Goal: Task Accomplishment & Management: Manage account settings

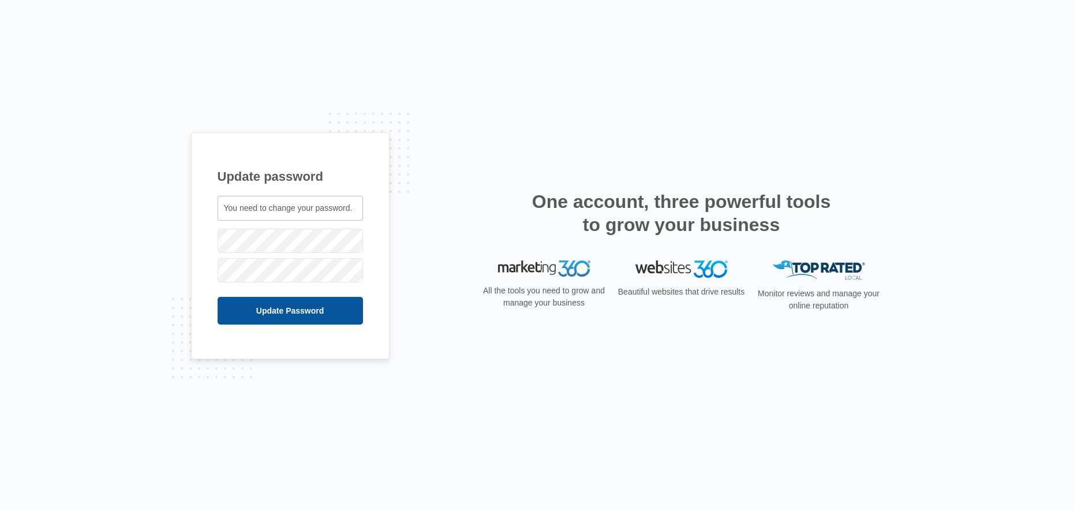
click at [253, 307] on input "Update Password" at bounding box center [290, 311] width 145 height 28
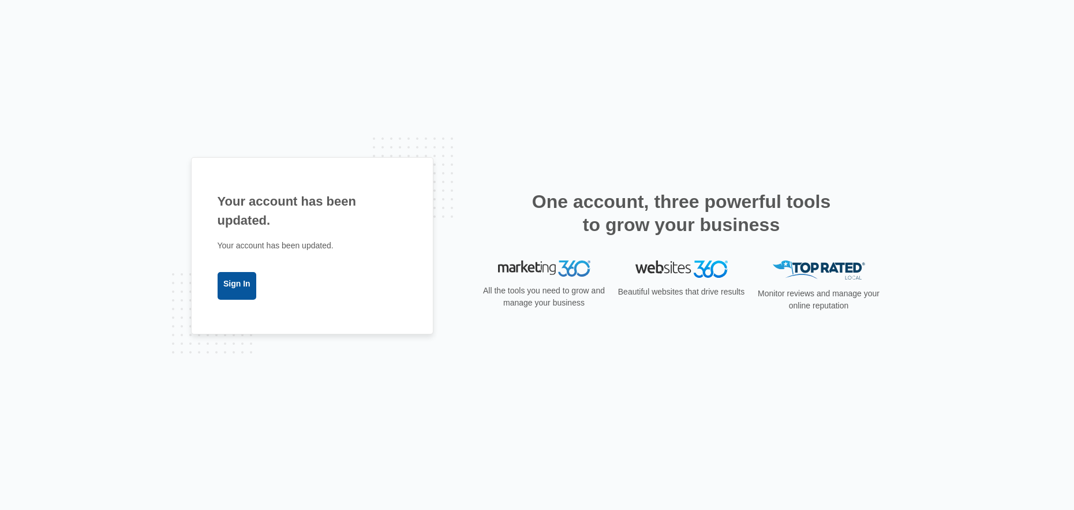
click at [240, 283] on link "Sign In" at bounding box center [237, 286] width 39 height 28
